Goal: Check status

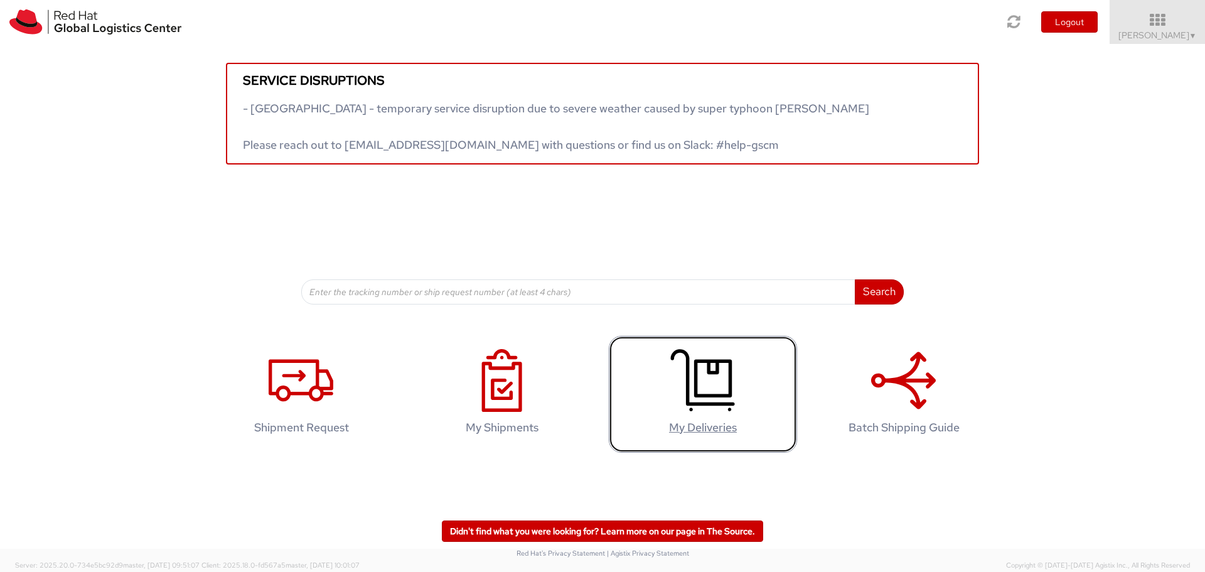
click at [716, 430] on h4 "My Deliveries" at bounding box center [703, 427] width 162 height 13
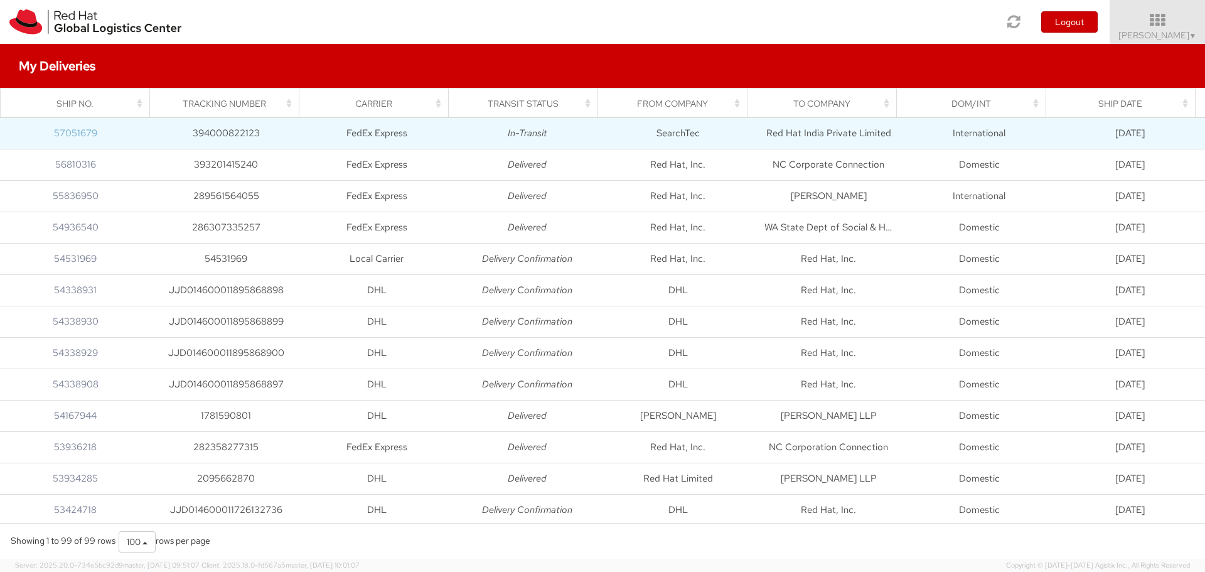
click at [85, 131] on link "57051679" at bounding box center [75, 133] width 43 height 13
drag, startPoint x: 192, startPoint y: 132, endPoint x: 259, endPoint y: 133, distance: 66.5
click at [259, 133] on td "394000822123" at bounding box center [226, 132] width 151 height 31
copy td "394000822123"
